Goal: Transaction & Acquisition: Obtain resource

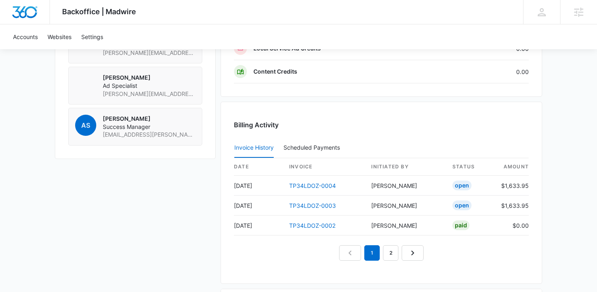
scroll to position [717, 0]
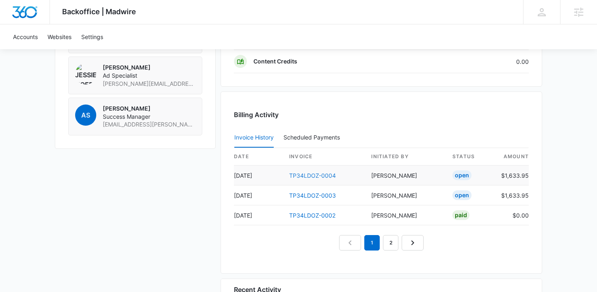
click at [317, 176] on link "TP34LDOZ-0004" at bounding box center [312, 175] width 47 height 7
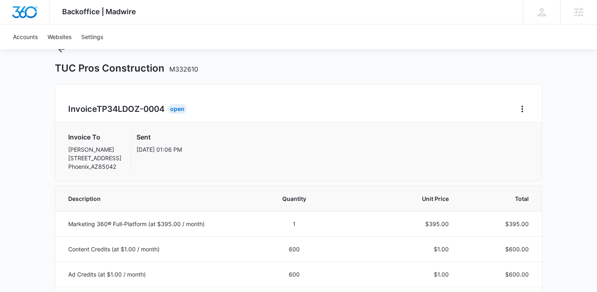
scroll to position [33, 0]
click at [525, 106] on icon "Home" at bounding box center [522, 109] width 10 height 10
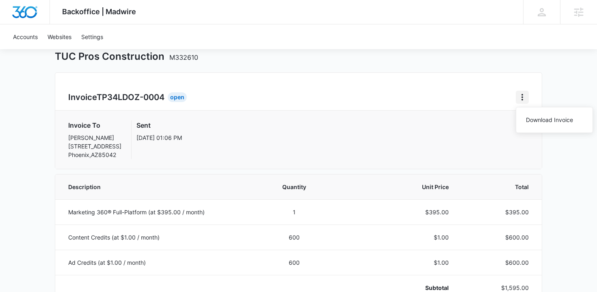
scroll to position [0, 0]
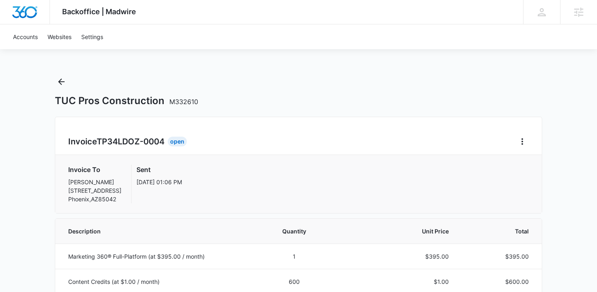
click at [177, 142] on div "Open" at bounding box center [177, 141] width 19 height 10
click at [527, 142] on button "Home" at bounding box center [522, 141] width 13 height 13
click at [541, 160] on link "Download Invoice" at bounding box center [549, 163] width 47 height 7
